Goal: Task Accomplishment & Management: Use online tool/utility

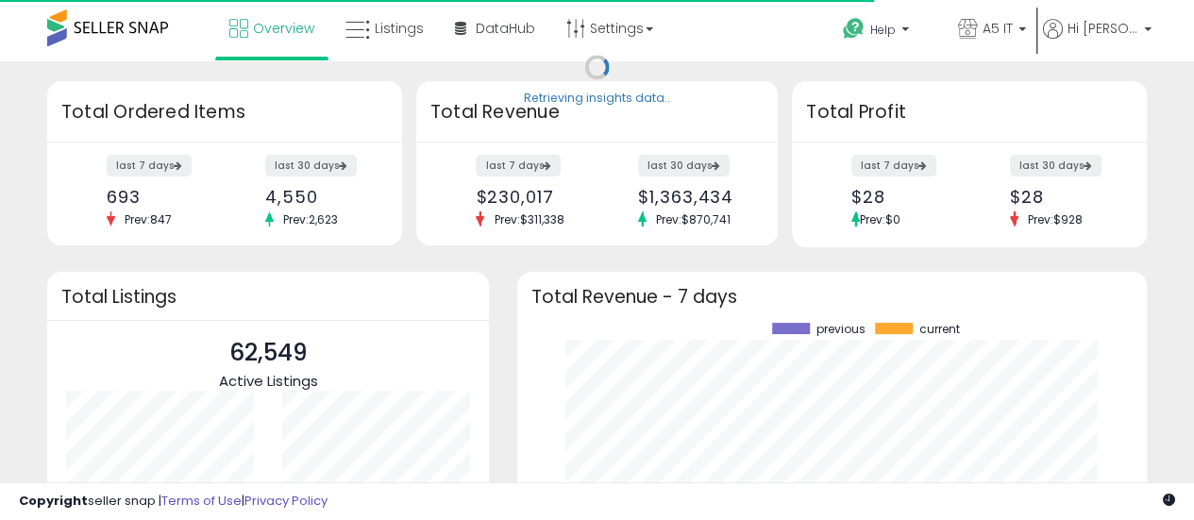
scroll to position [262, 592]
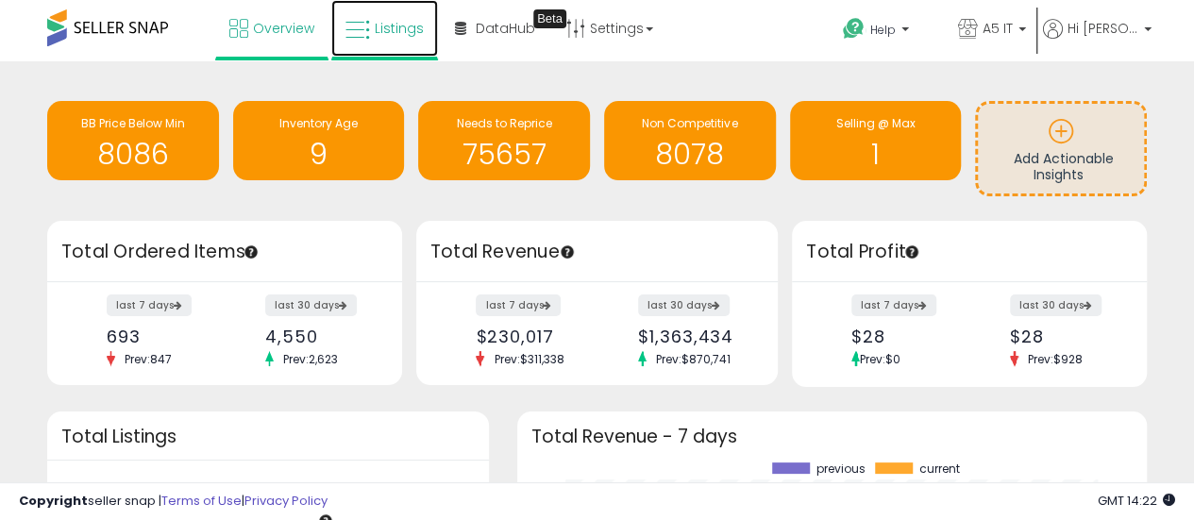
click at [361, 45] on link "Listings" at bounding box center [384, 28] width 107 height 57
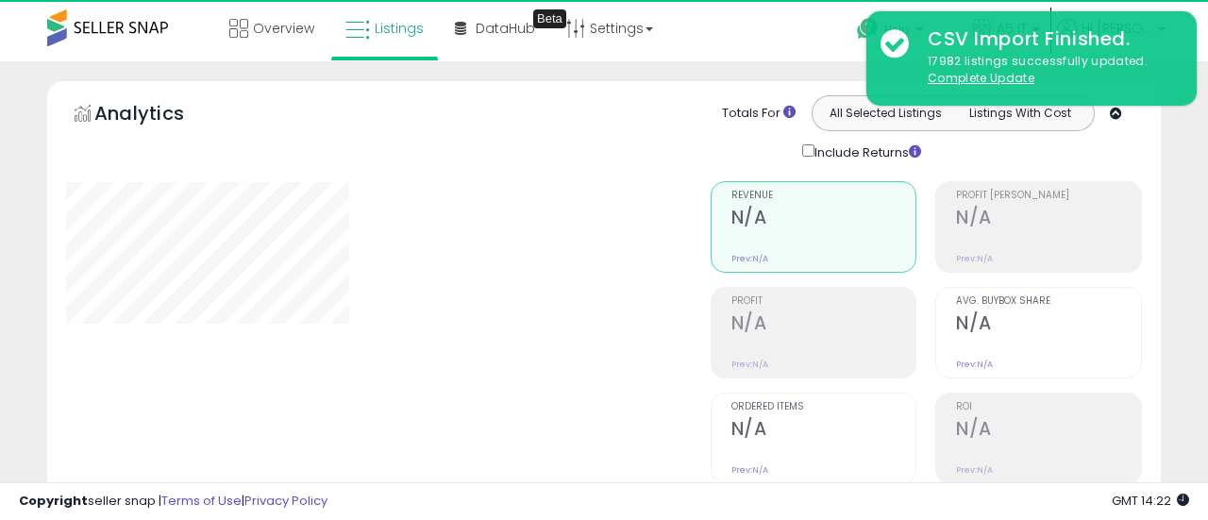
type input "*******"
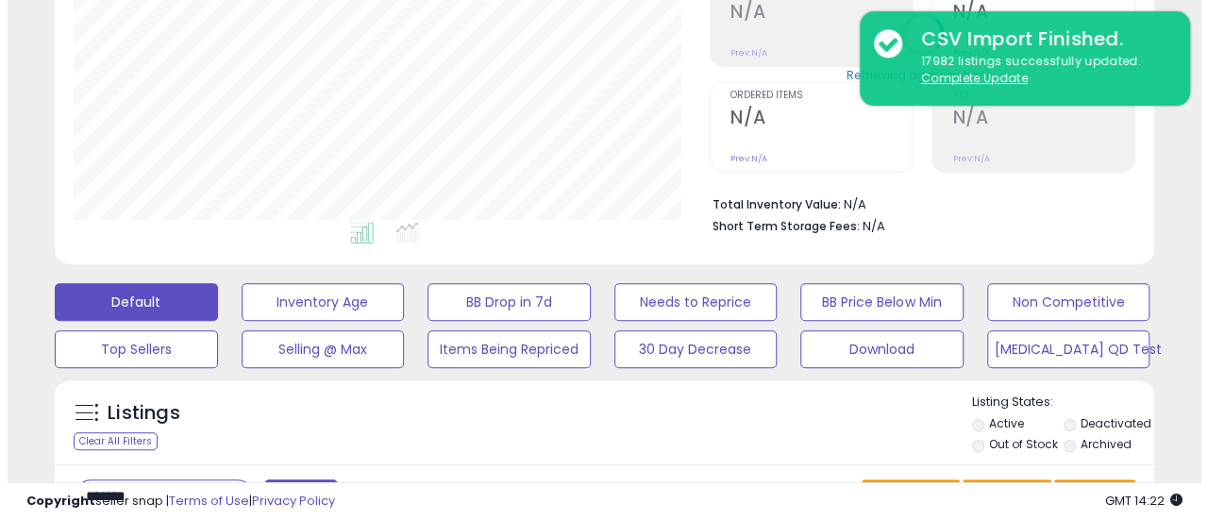
scroll to position [378, 0]
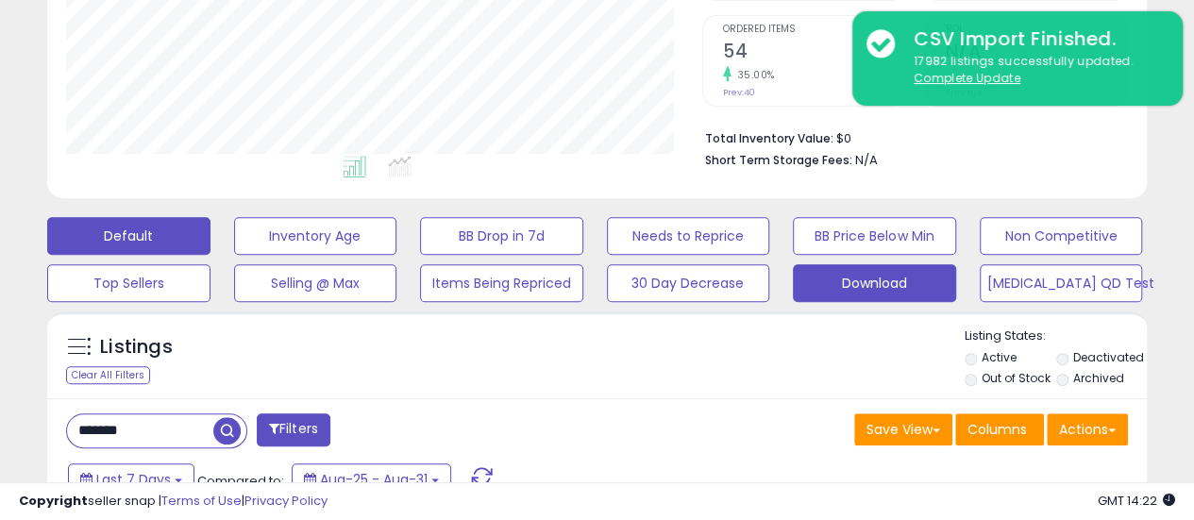
click at [911, 270] on button "Download" at bounding box center [874, 283] width 163 height 38
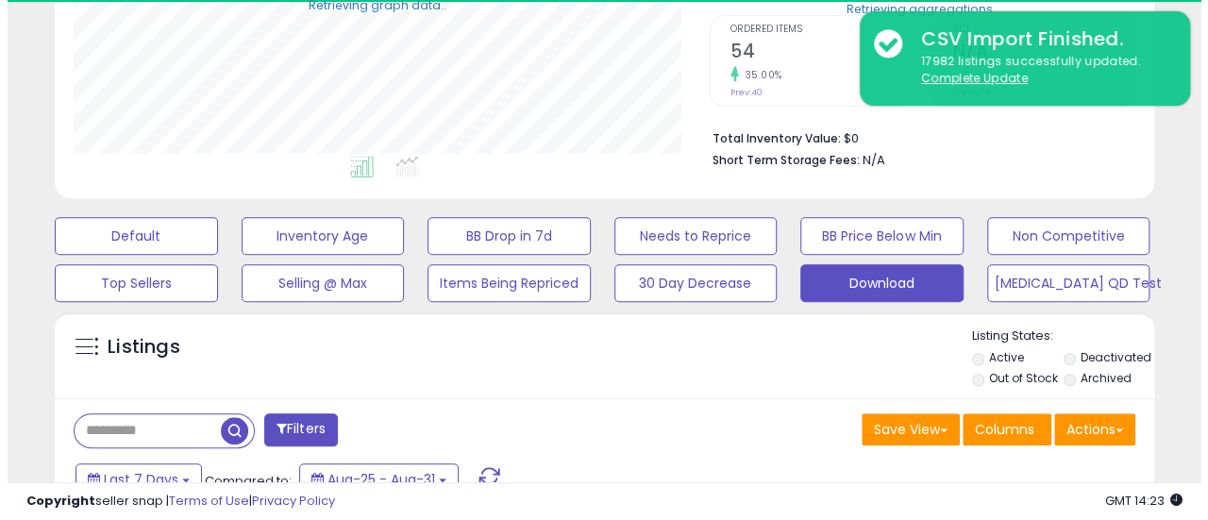
scroll to position [472, 0]
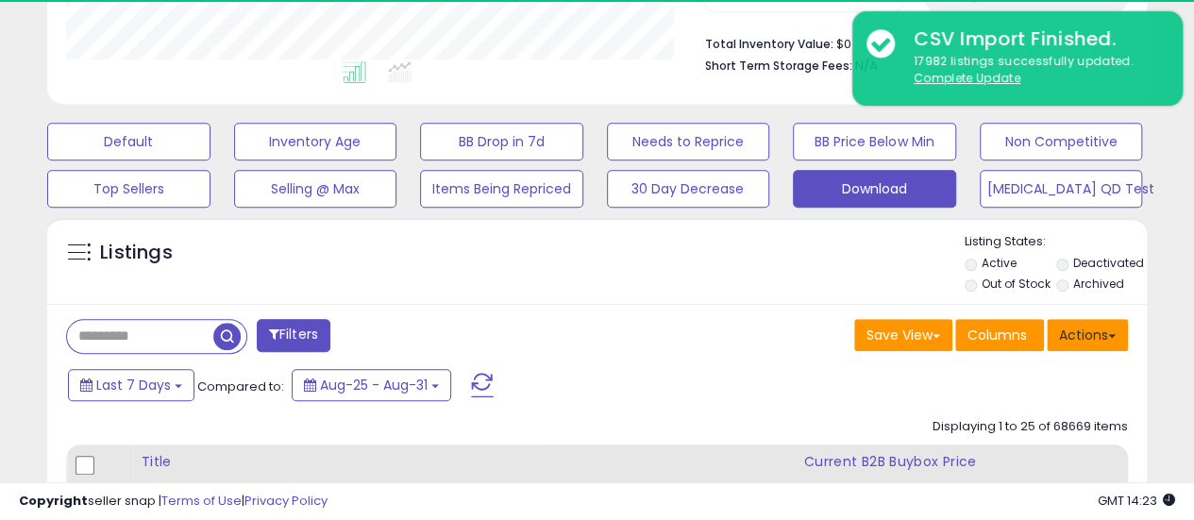
click at [1072, 333] on button "Actions" at bounding box center [1087, 335] width 81 height 32
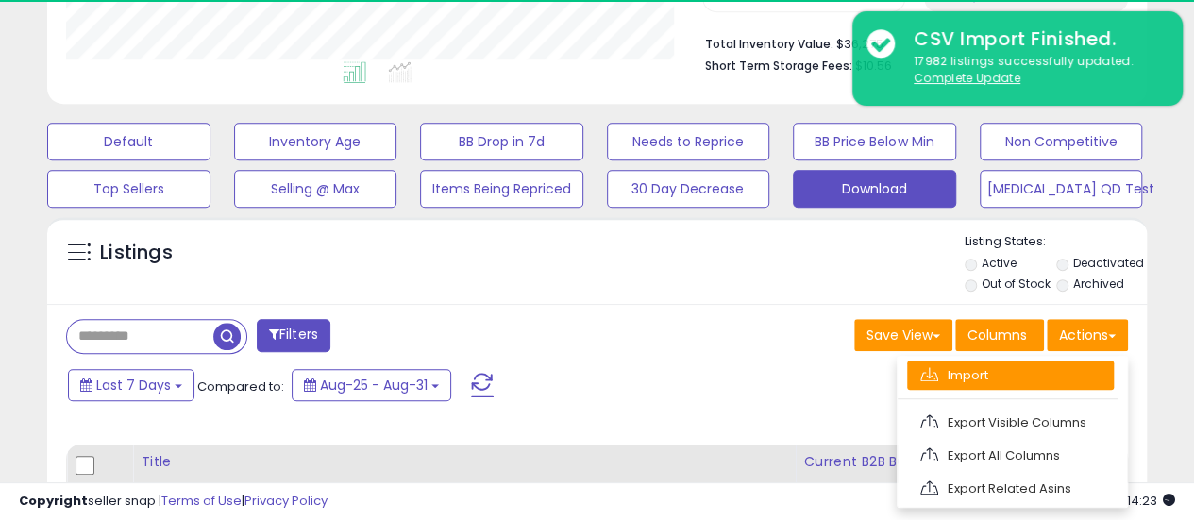
click at [1037, 369] on link "Import" at bounding box center [1010, 375] width 207 height 29
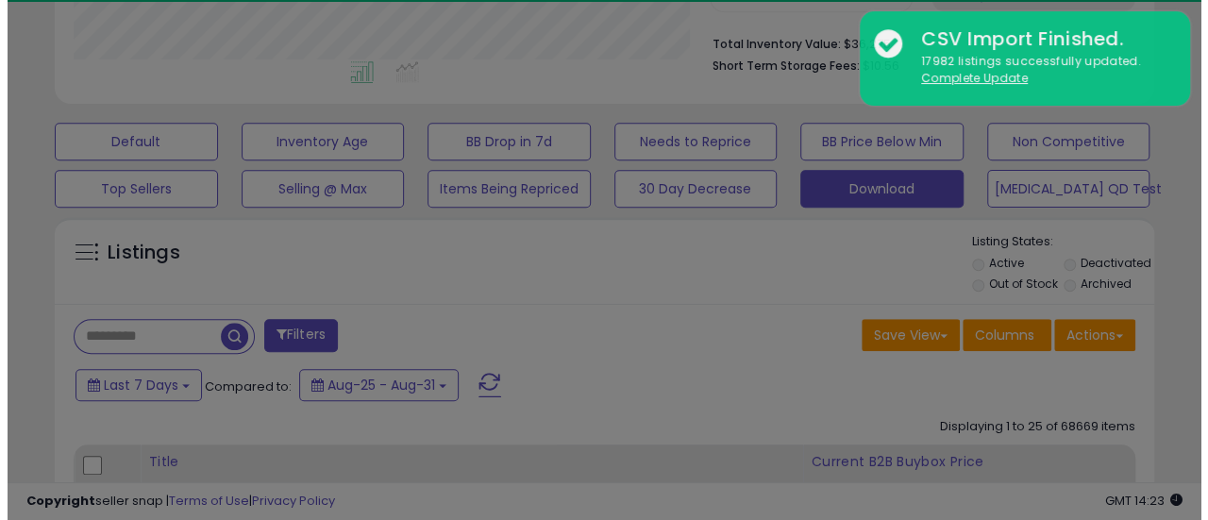
scroll to position [387, 644]
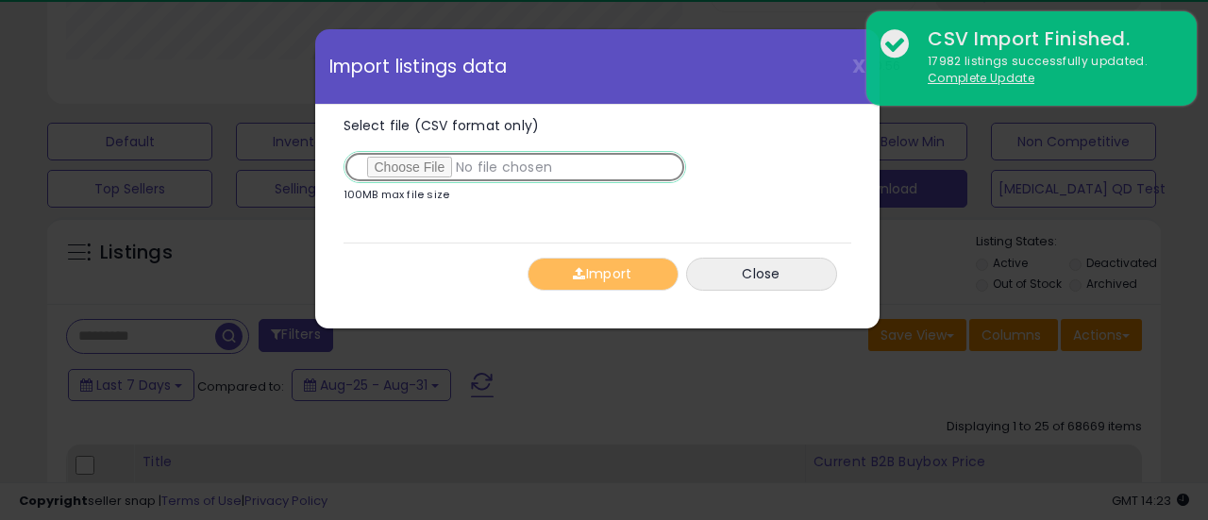
click at [395, 171] on input "Select file (CSV format only)" at bounding box center [515, 167] width 343 height 32
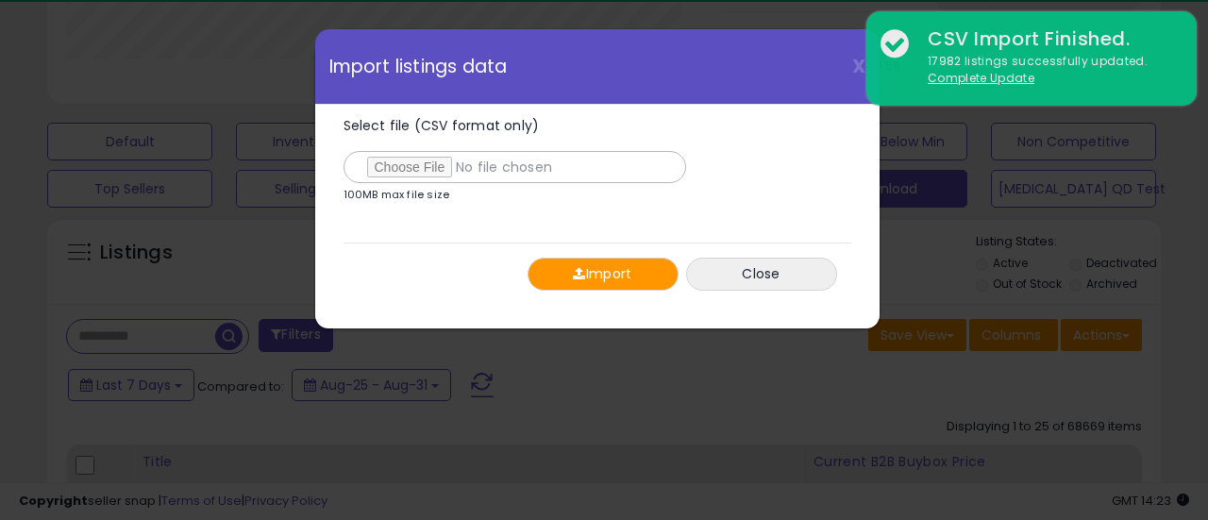
click at [555, 267] on button "Import" at bounding box center [603, 274] width 151 height 33
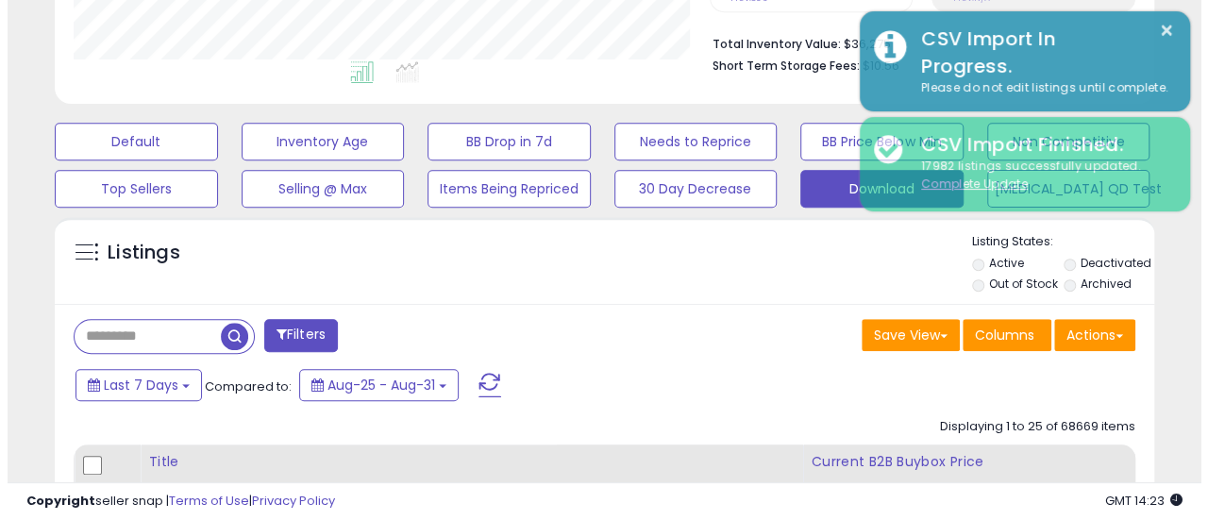
scroll to position [943603, 943354]
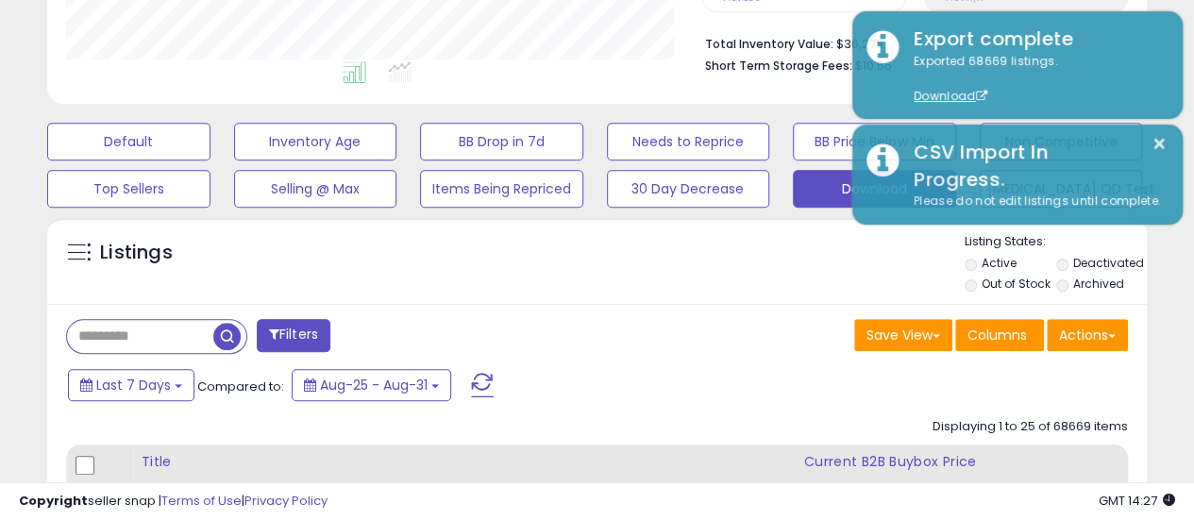
click at [751, 278] on div "Listings" at bounding box center [597, 265] width 1100 height 64
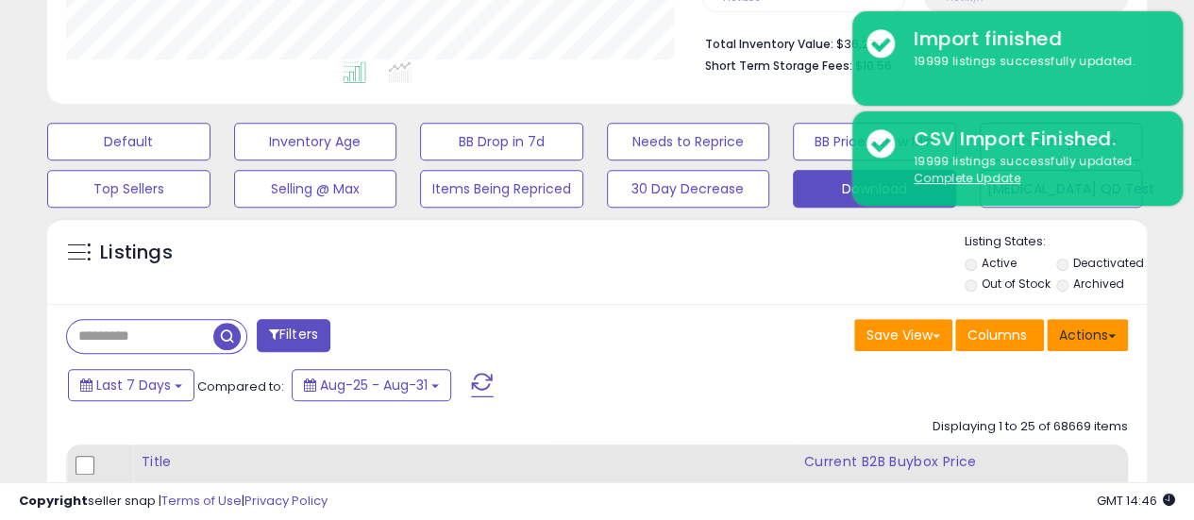
click at [1112, 334] on span at bounding box center [1112, 336] width 8 height 4
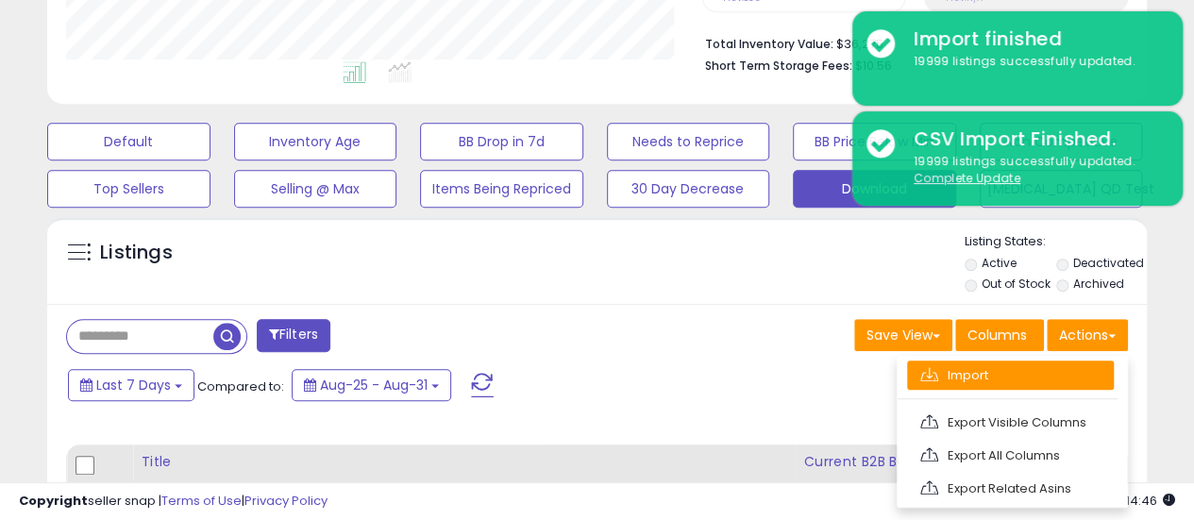
click at [1056, 377] on link "Import" at bounding box center [1010, 375] width 207 height 29
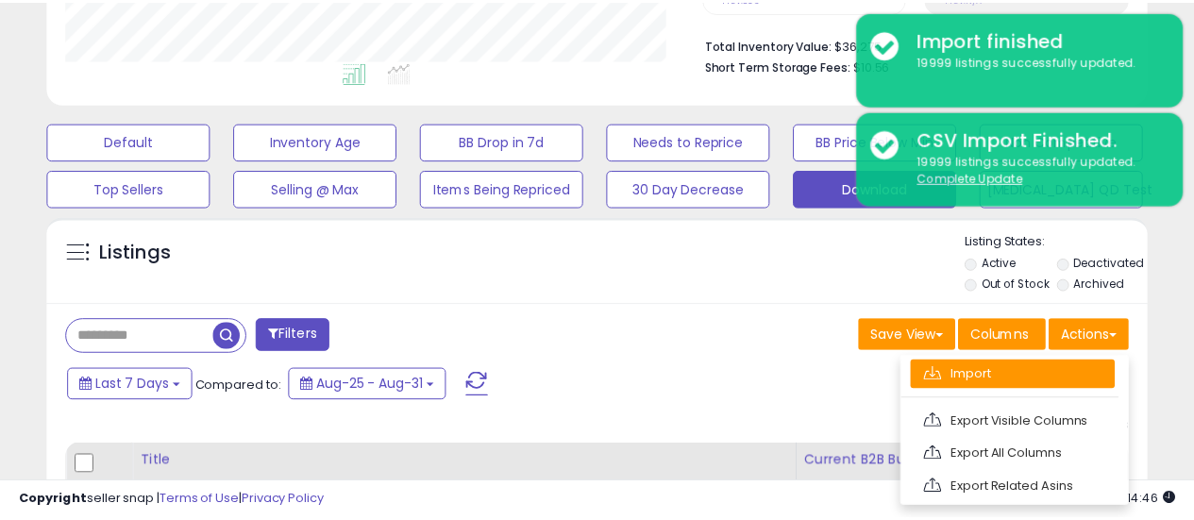
scroll to position [387, 644]
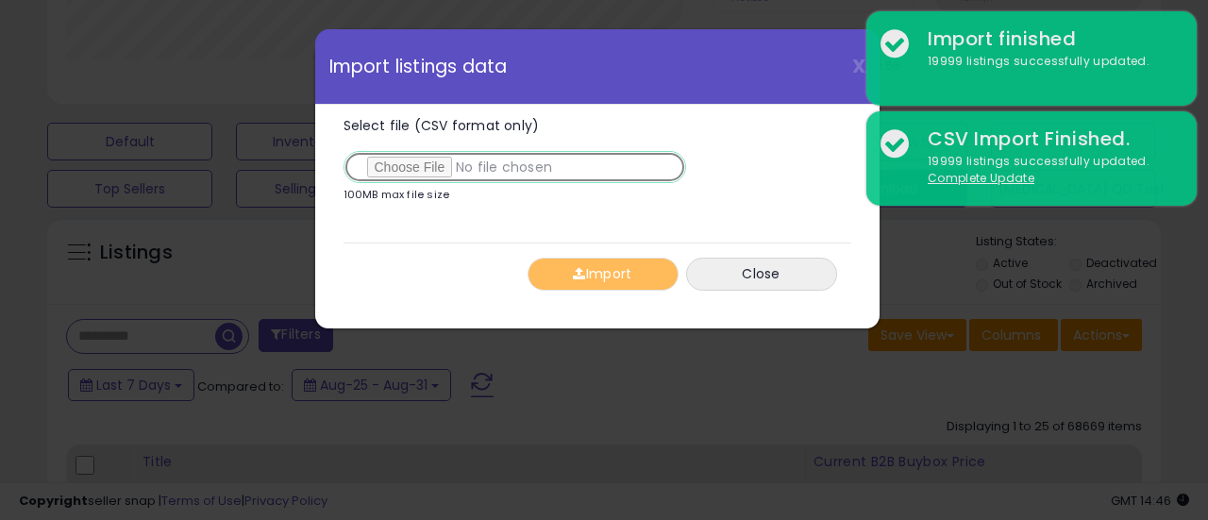
click at [386, 155] on input "Select file (CSV format only)" at bounding box center [515, 167] width 343 height 32
type input "**********"
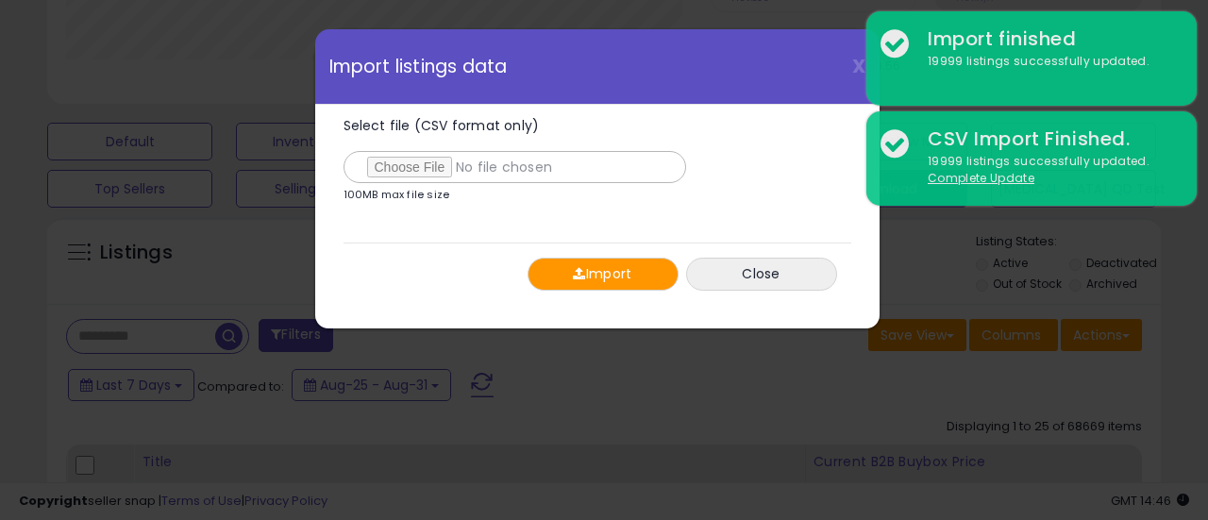
click at [619, 284] on button "Import" at bounding box center [603, 274] width 151 height 33
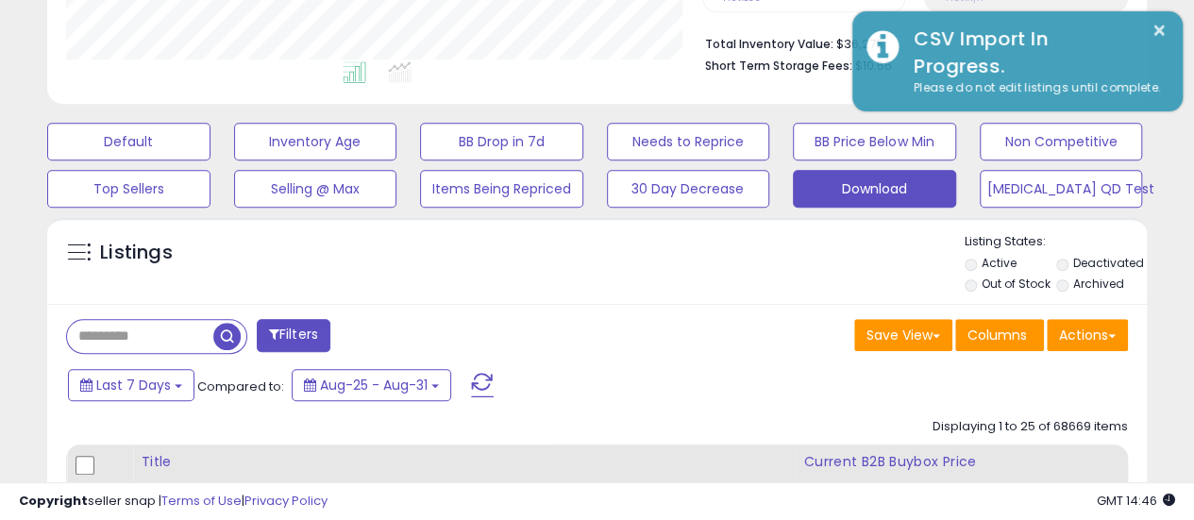
scroll to position [943603, 943354]
